Goal: Communication & Community: Answer question/provide support

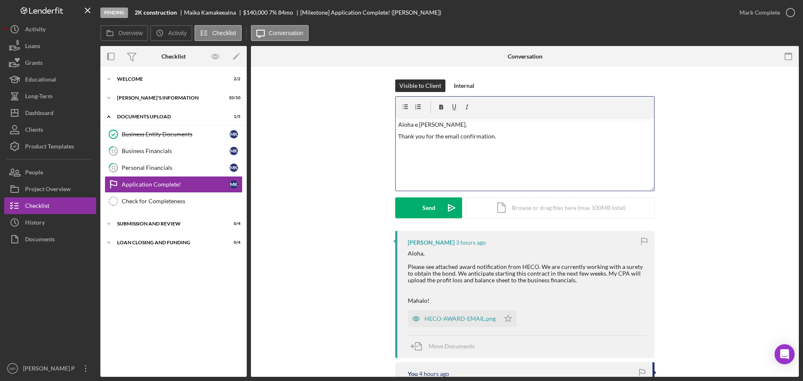
click at [500, 133] on p "Thank you for the email confirmation." at bounding box center [525, 136] width 254 height 9
click at [622, 149] on p "Please upload your fully executed Work Authorization and surety bonds once avai…" at bounding box center [525, 148] width 254 height 9
click at [556, 137] on p "Thank you for the email confirmation. Congratulations on your contract!" at bounding box center [525, 136] width 254 height 9
click at [434, 149] on p "Please upload your fully executed Work Authorization and surety bonds once avai…" at bounding box center [525, 148] width 254 height 9
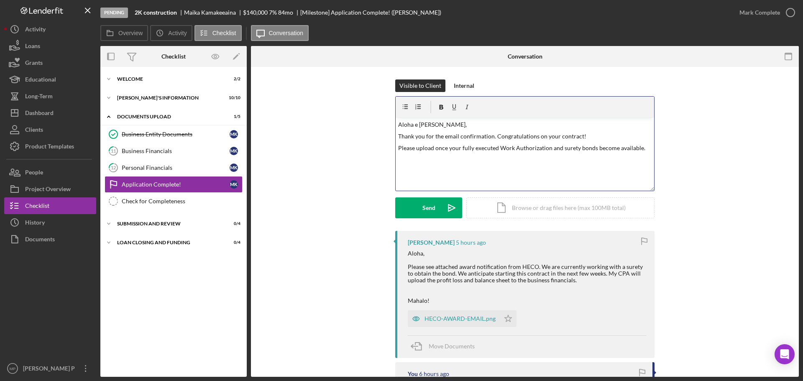
click at [648, 150] on p "Please upload once your fully executed Work Authorization and surety bonds beco…" at bounding box center [525, 148] width 254 height 9
drag, startPoint x: 445, startPoint y: 147, endPoint x: 456, endPoint y: 147, distance: 11.3
click at [445, 147] on p "Please upload once your fully executed Work Authorization and surety bonds beco…" at bounding box center [525, 148] width 254 height 9
click at [436, 162] on p "Please upload your fully executed Work Authorization and surety bonds once they…" at bounding box center [525, 153] width 254 height 19
click at [591, 148] on p "Please upload your fully executed Work Authorization and surety bonds once they…" at bounding box center [525, 153] width 254 height 19
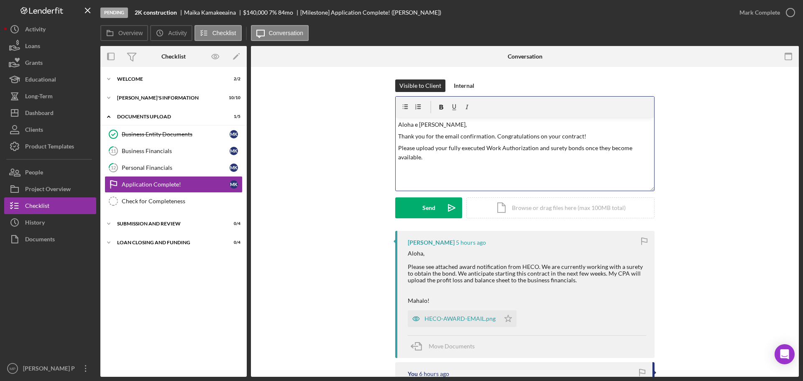
click at [591, 148] on p "Please upload your fully executed Work Authorization and surety bonds once they…" at bounding box center [525, 153] width 254 height 19
click at [592, 148] on p "Please upload your fully executed Work Authorization and surety bonds once they…" at bounding box center [525, 153] width 254 height 19
click at [493, 172] on div "v Color teal Color pink Remove color Add row above Add row below Add column bef…" at bounding box center [525, 154] width 259 height 73
click at [426, 159] on p "Please upload your fully executed Work Authorization and surety bonds when they…" at bounding box center [525, 153] width 254 height 19
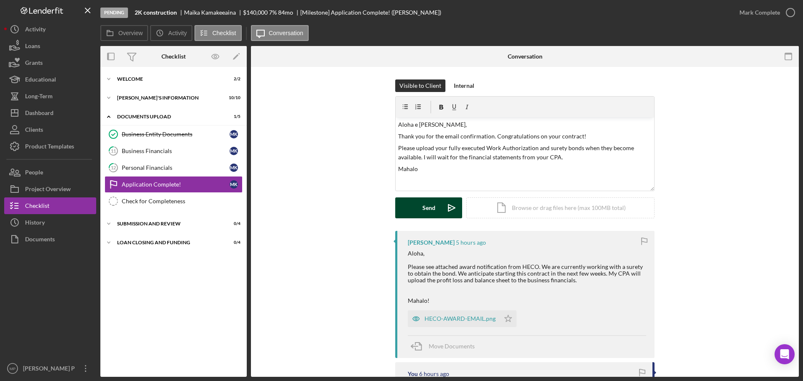
click at [420, 206] on button "Send Icon/icon-invite-send" at bounding box center [428, 207] width 67 height 21
